Goal: Information Seeking & Learning: Understand process/instructions

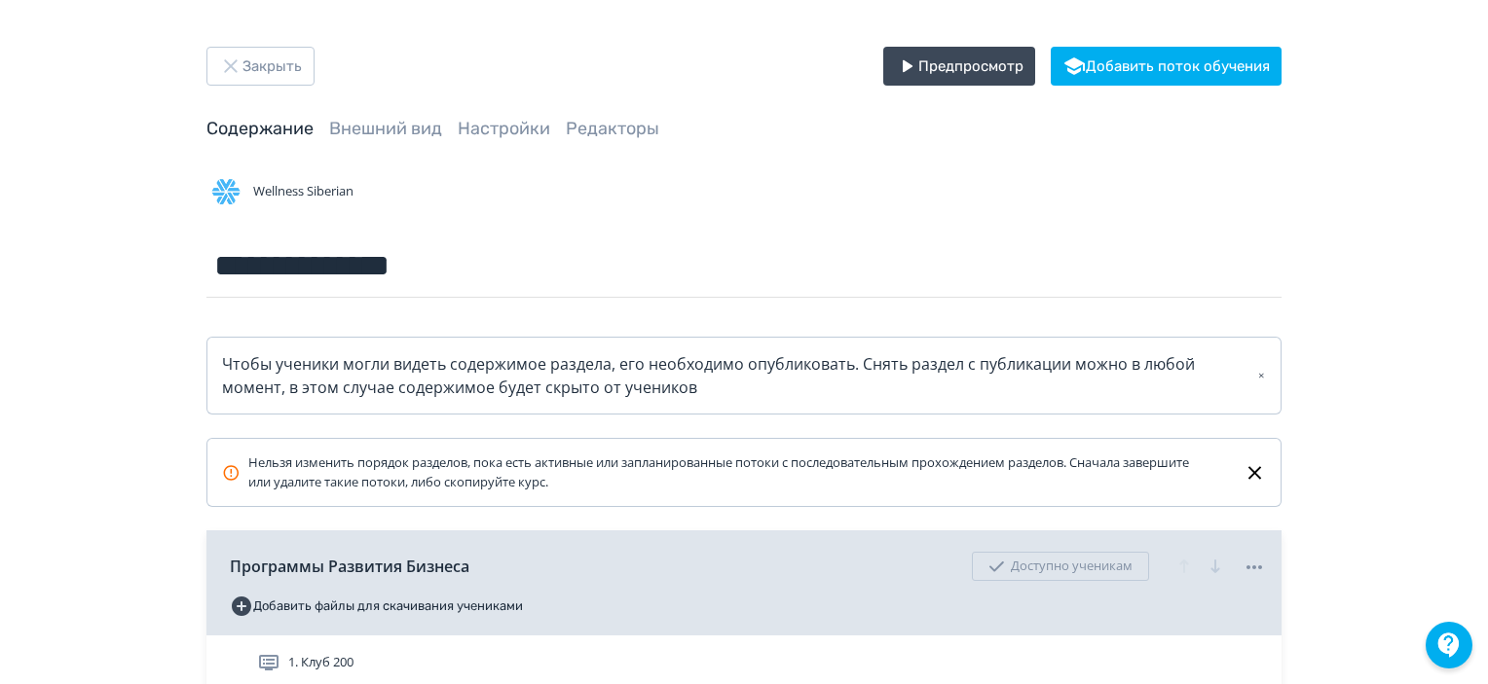
scroll to position [195, 0]
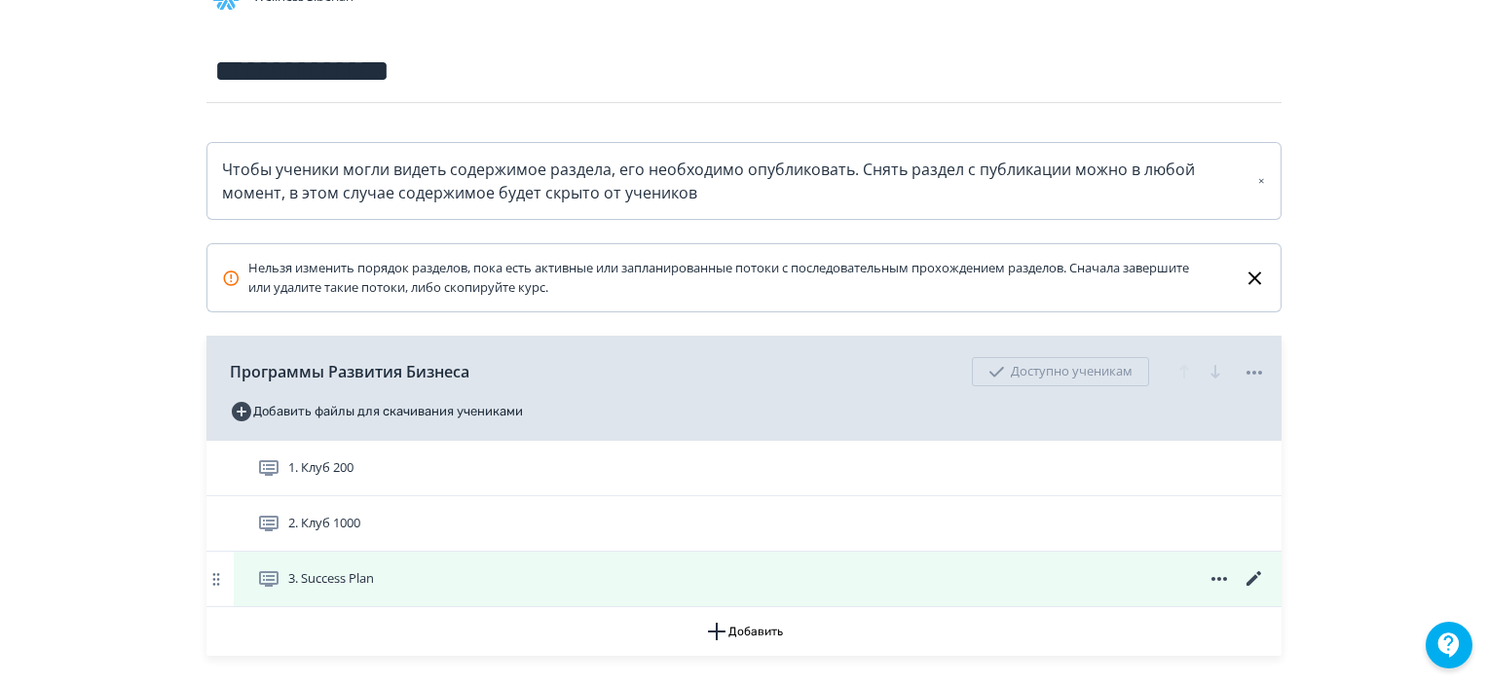
click at [805, 579] on div "3. Success Plan" at bounding box center [761, 579] width 1009 height 23
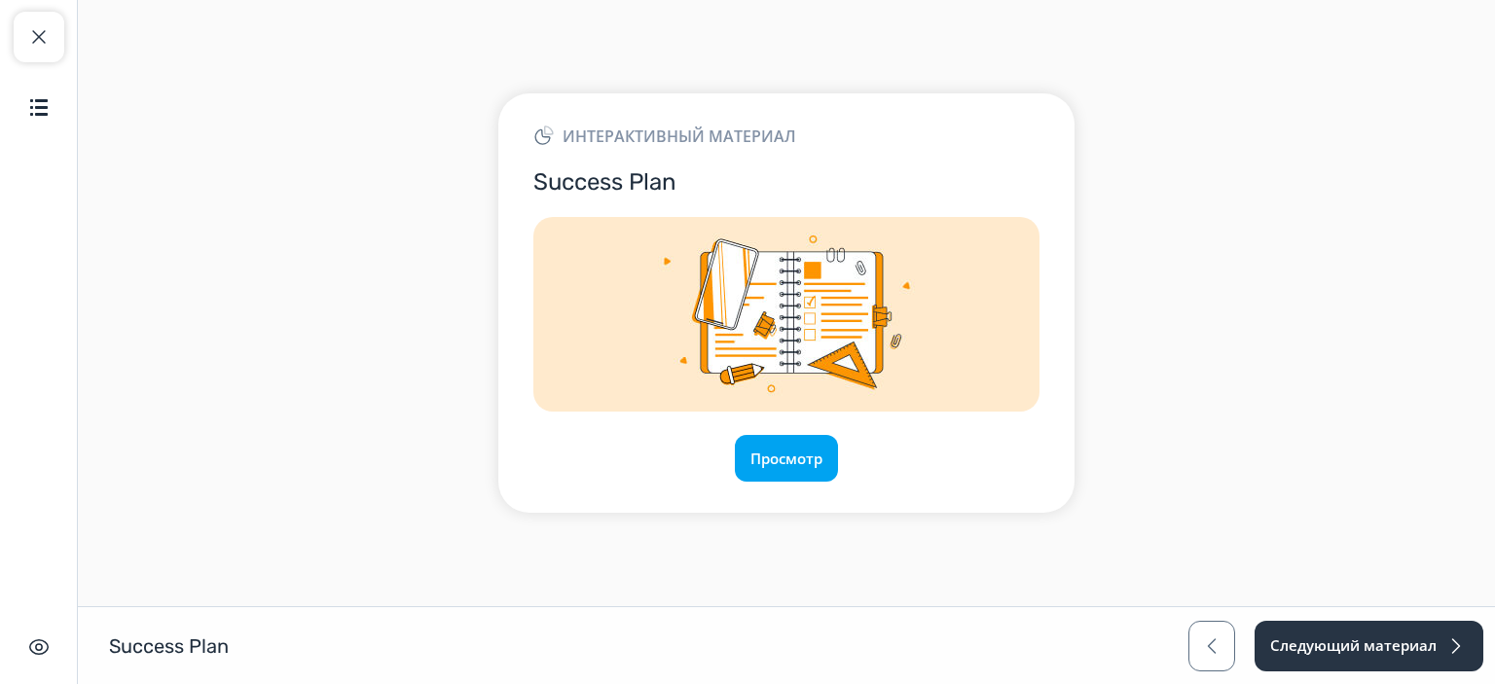
click at [728, 474] on div "Просмотр" at bounding box center [787, 458] width 506 height 47
click at [780, 451] on button "Просмотр" at bounding box center [786, 458] width 105 height 47
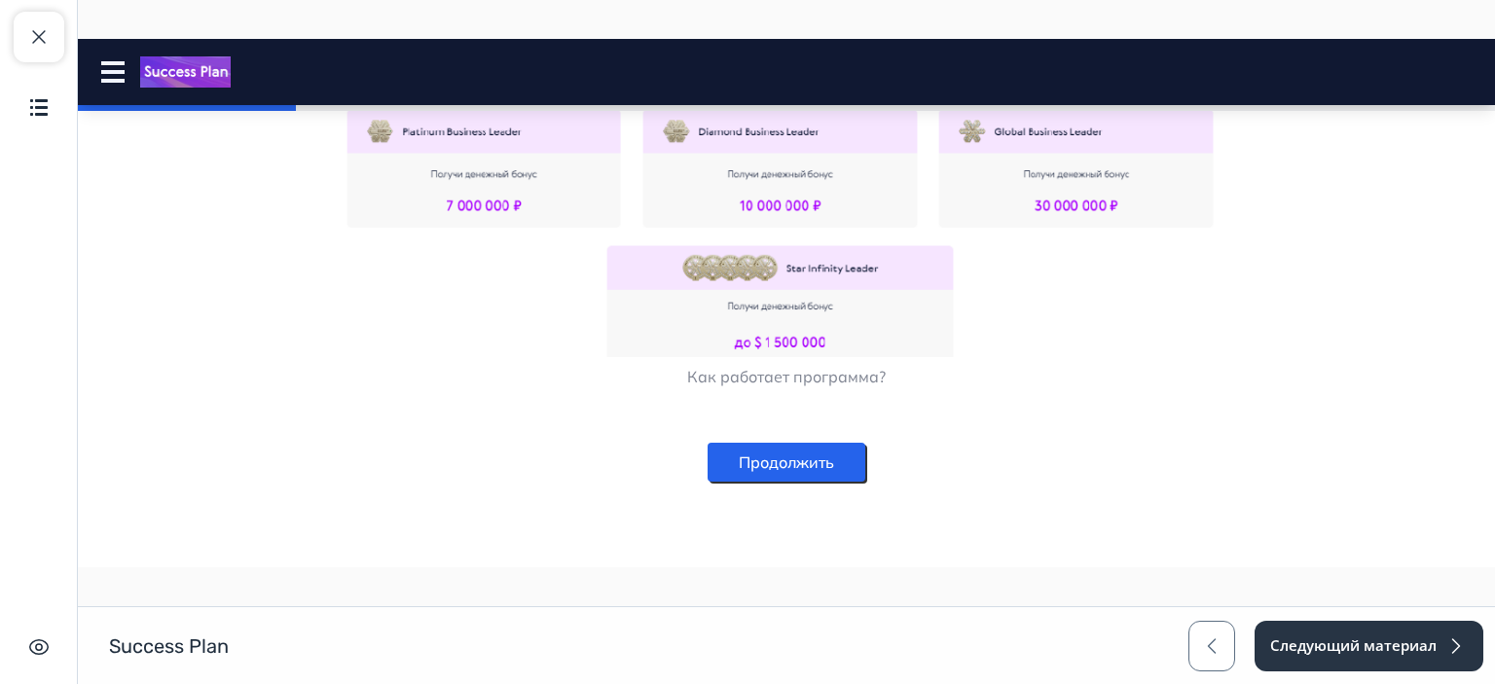
click at [798, 465] on button "Продолжить" at bounding box center [787, 462] width 158 height 39
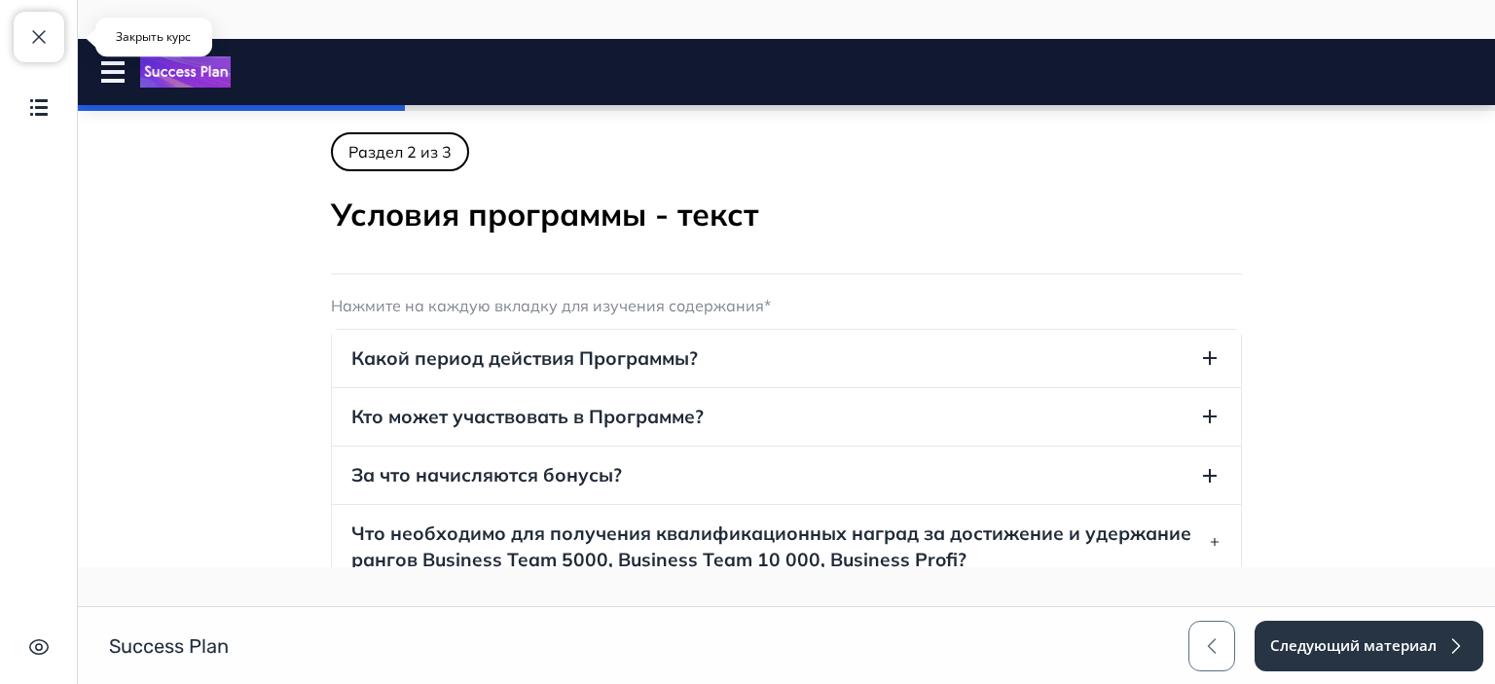
click at [61, 31] on button "Закрыть курс" at bounding box center [39, 37] width 51 height 51
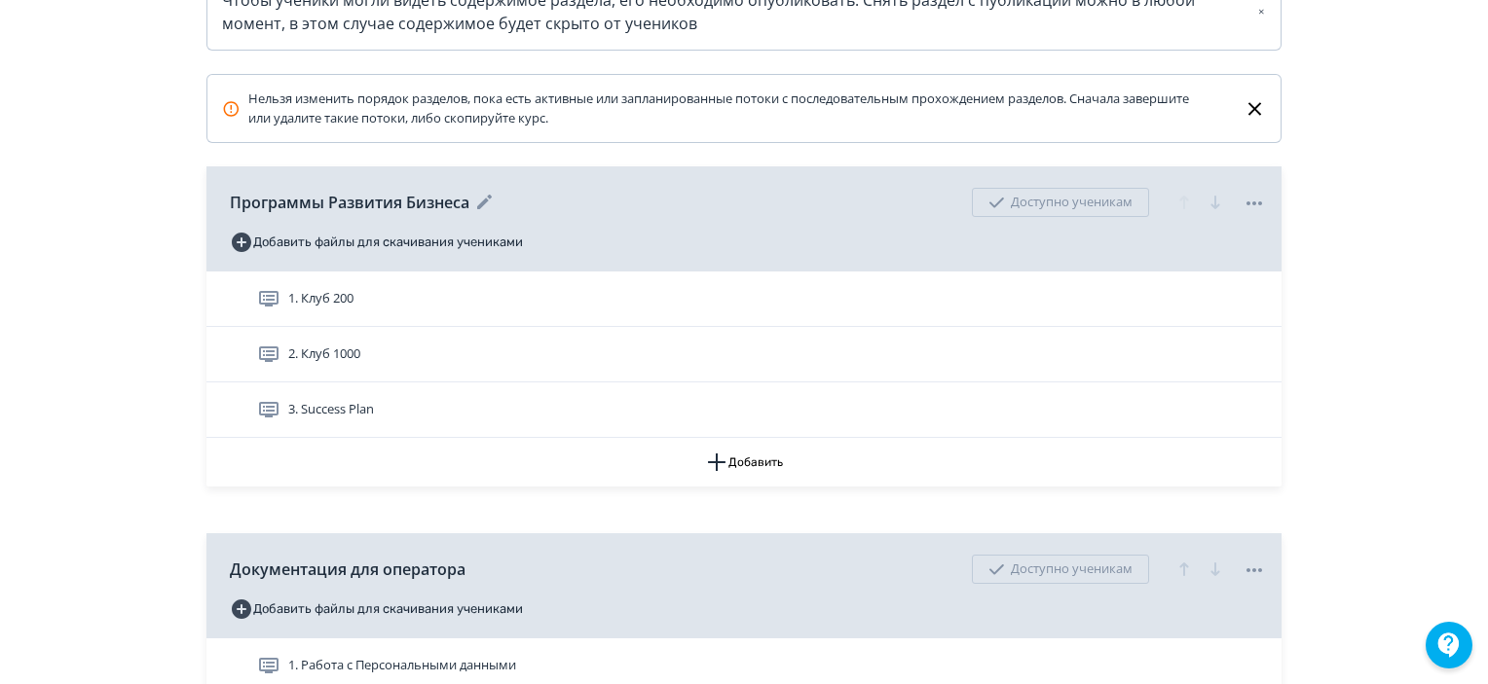
scroll to position [389, 0]
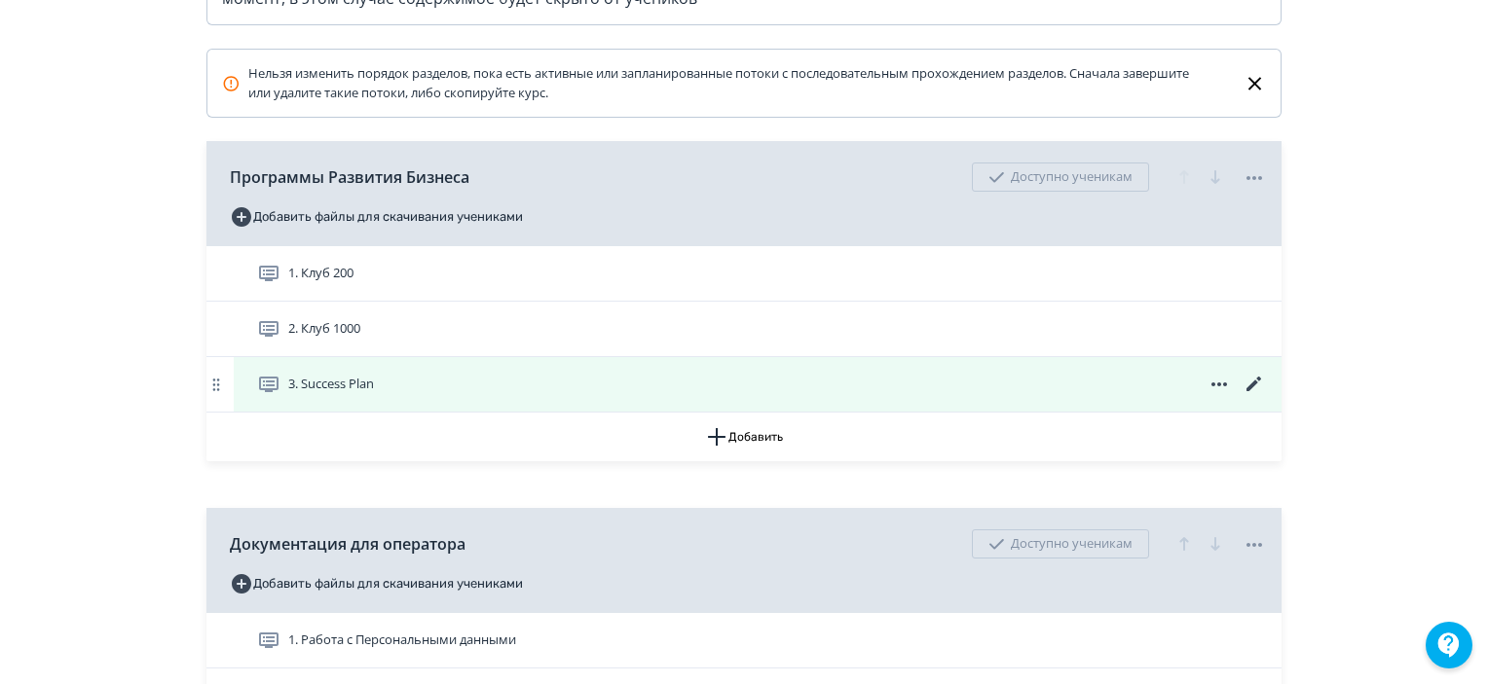
click at [1257, 381] on icon at bounding box center [1253, 384] width 23 height 23
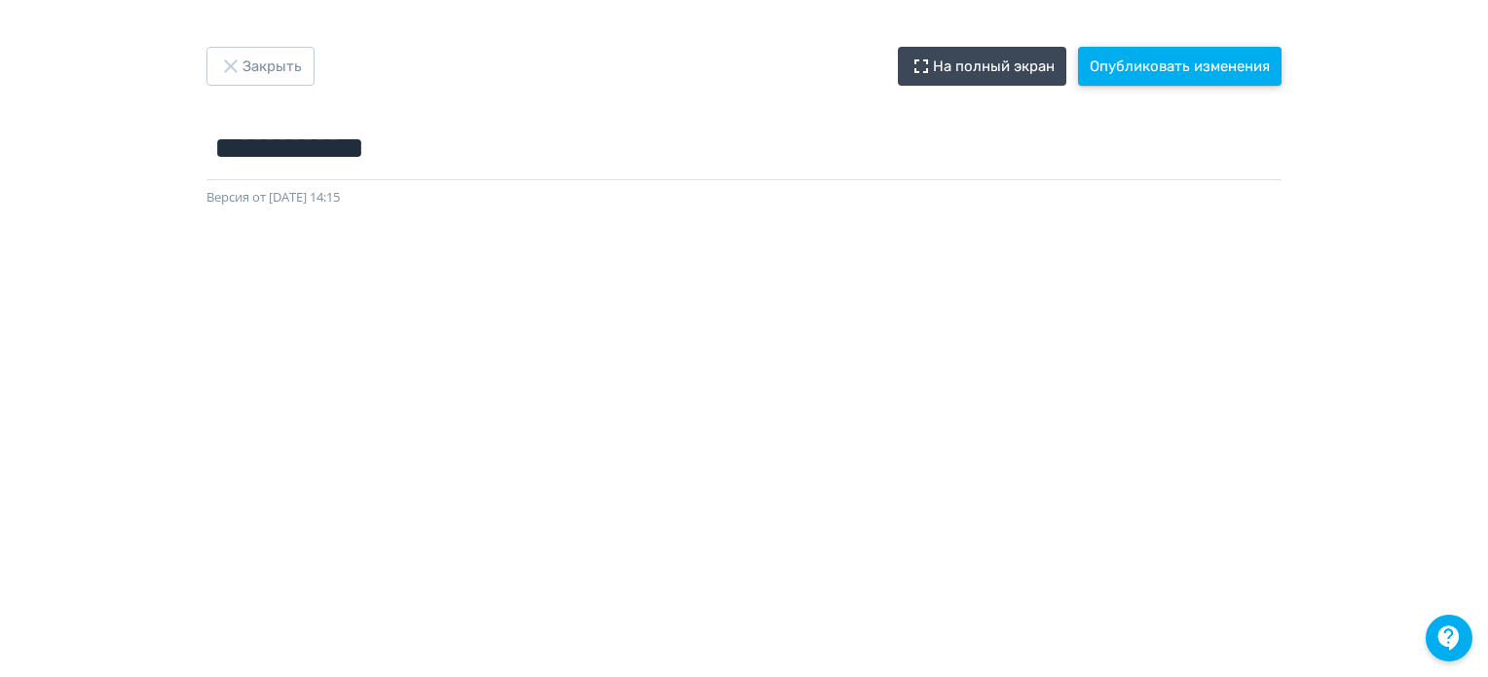
click at [1133, 61] on button "Опубликовать изменения" at bounding box center [1179, 66] width 203 height 39
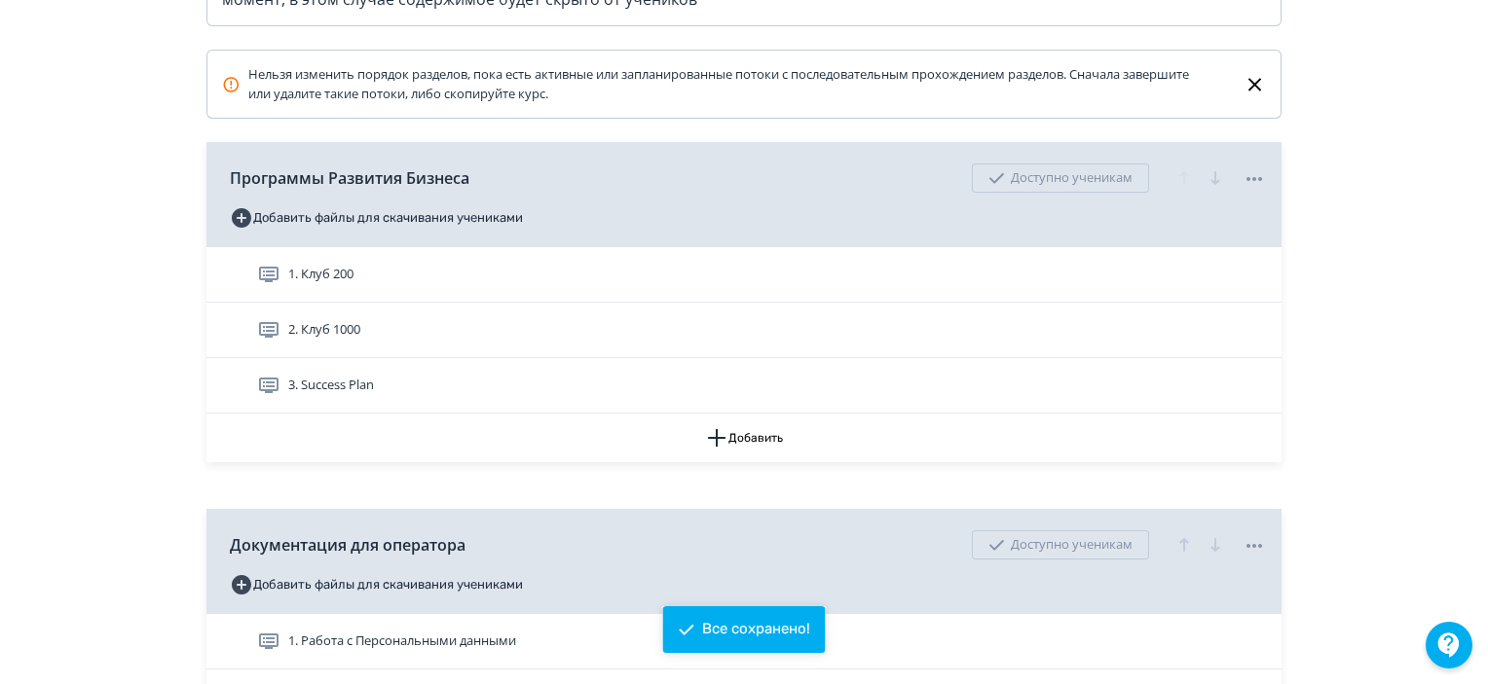
scroll to position [389, 0]
